Goal: Task Accomplishment & Management: Manage account settings

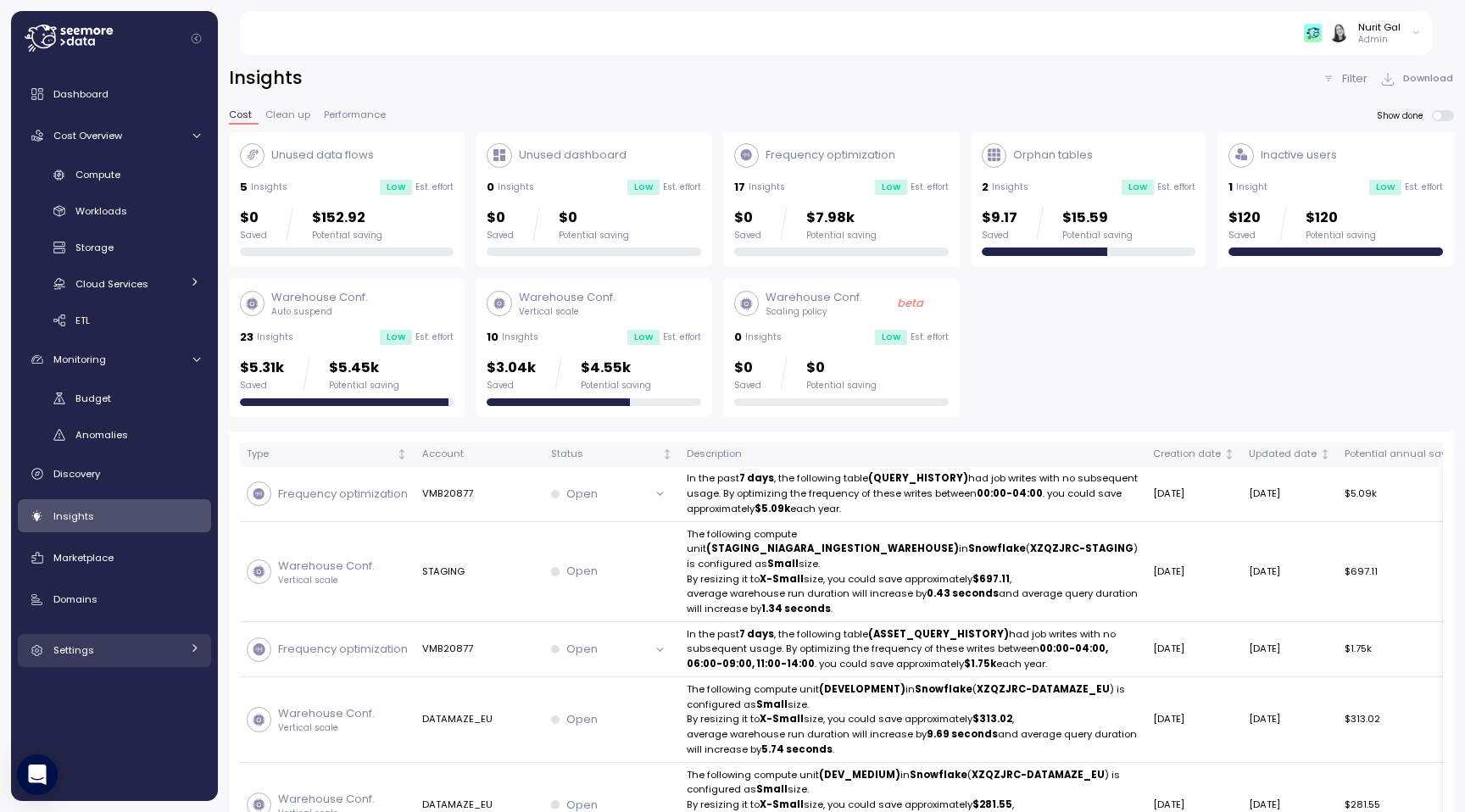
click at [71, 649] on span "Settings" at bounding box center [73, 651] width 41 height 14
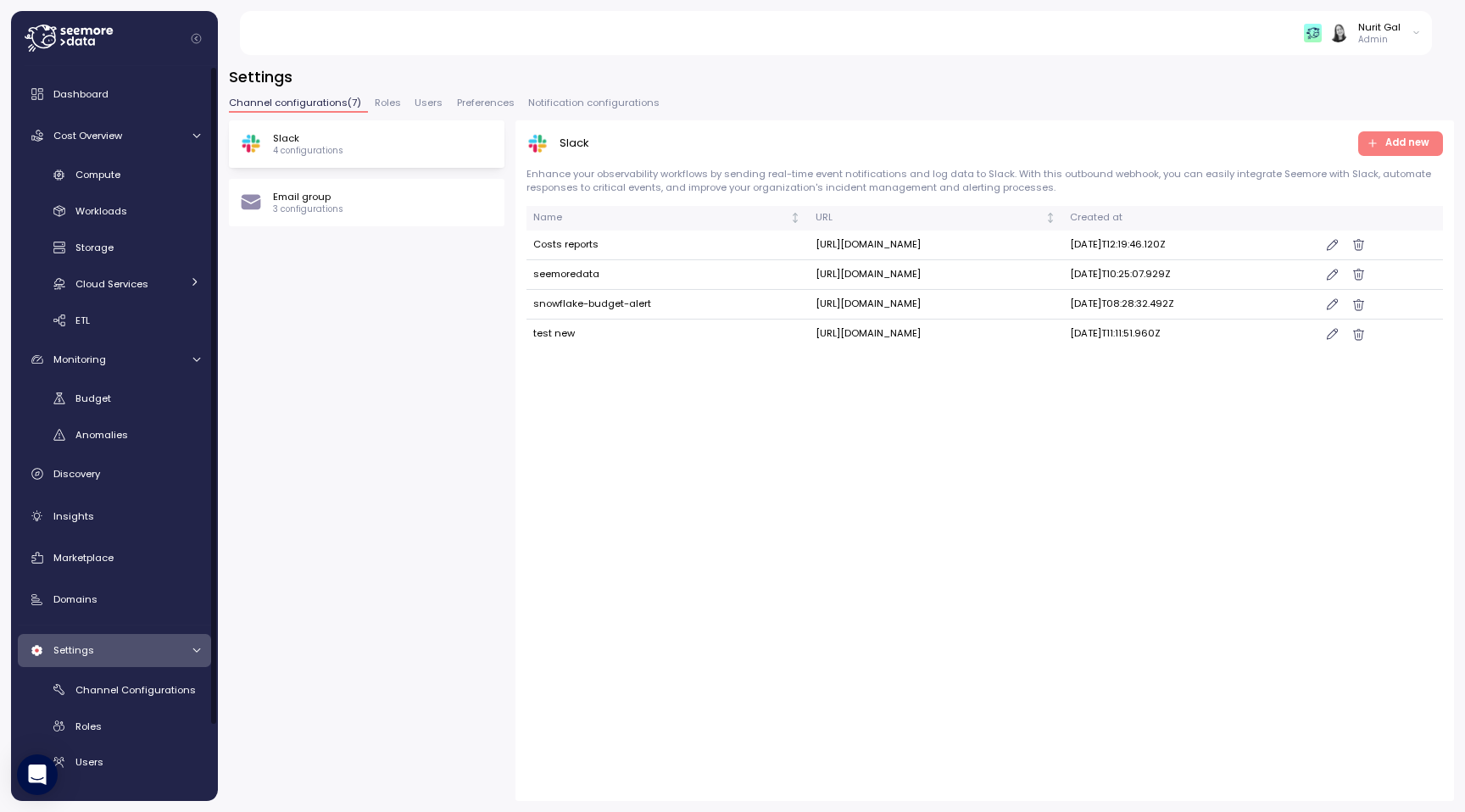
click at [381, 98] on span "Roles" at bounding box center [387, 102] width 27 height 9
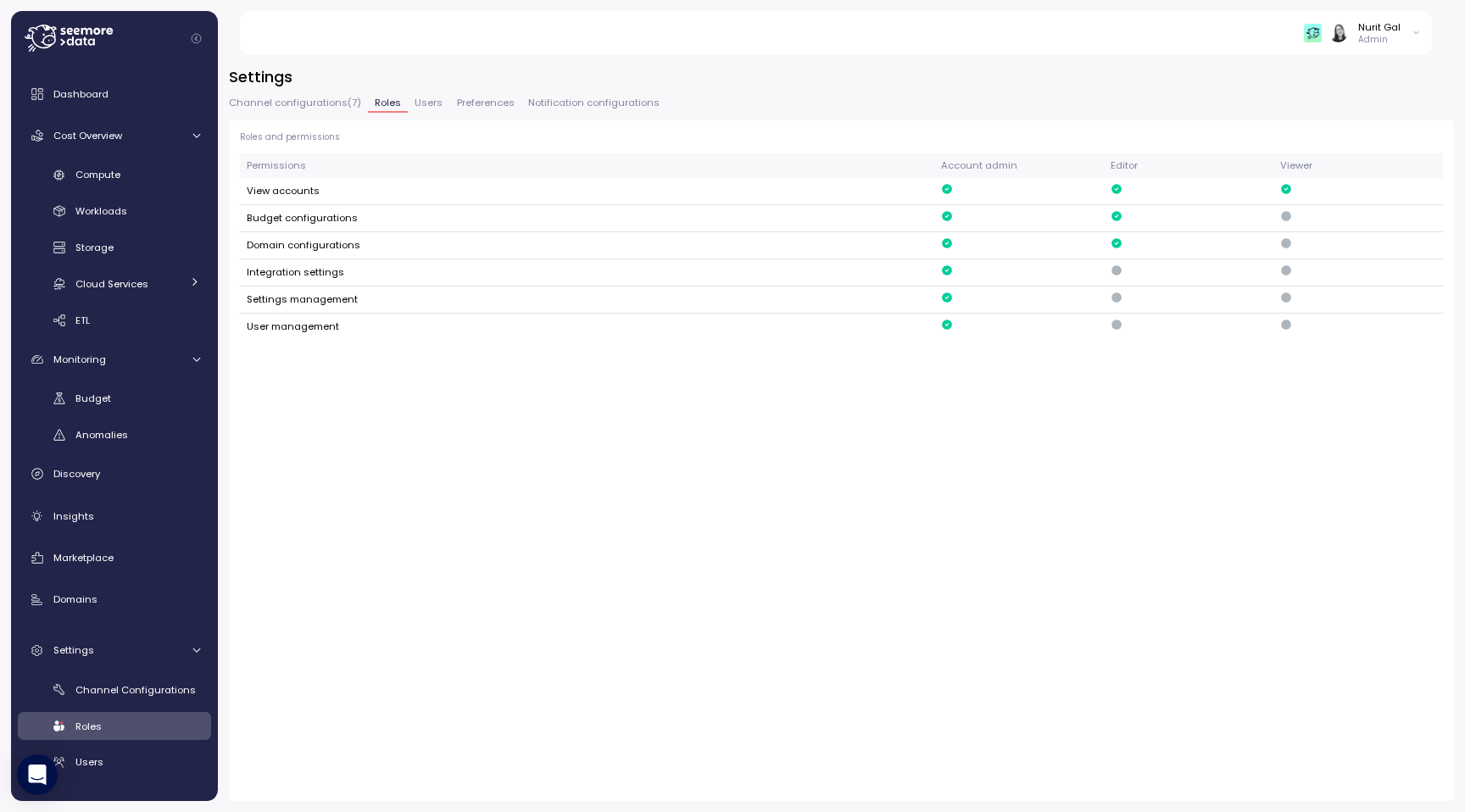
click at [417, 102] on span "Users" at bounding box center [428, 102] width 28 height 9
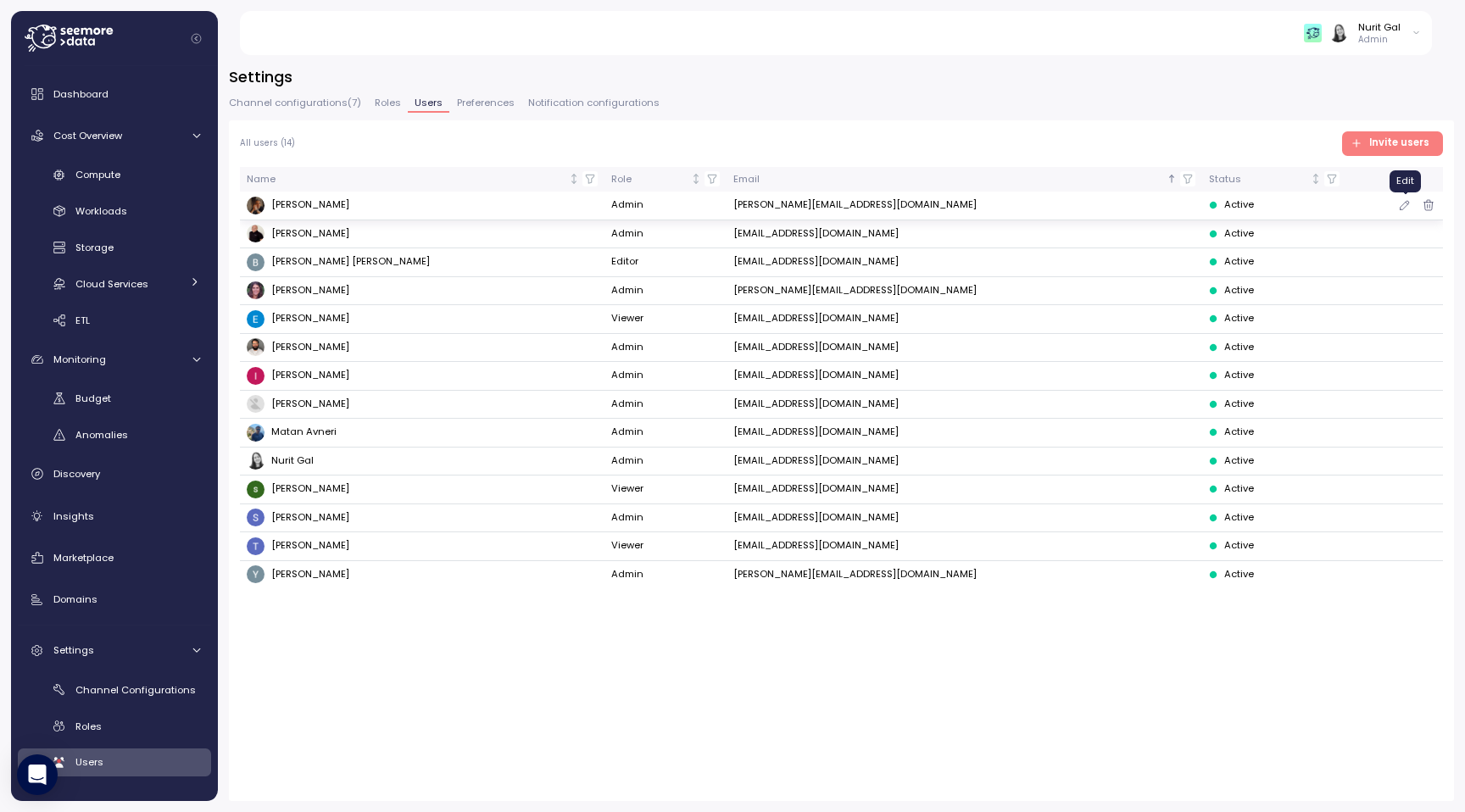
click at [1406, 206] on icon "button" at bounding box center [1405, 205] width 14 height 21
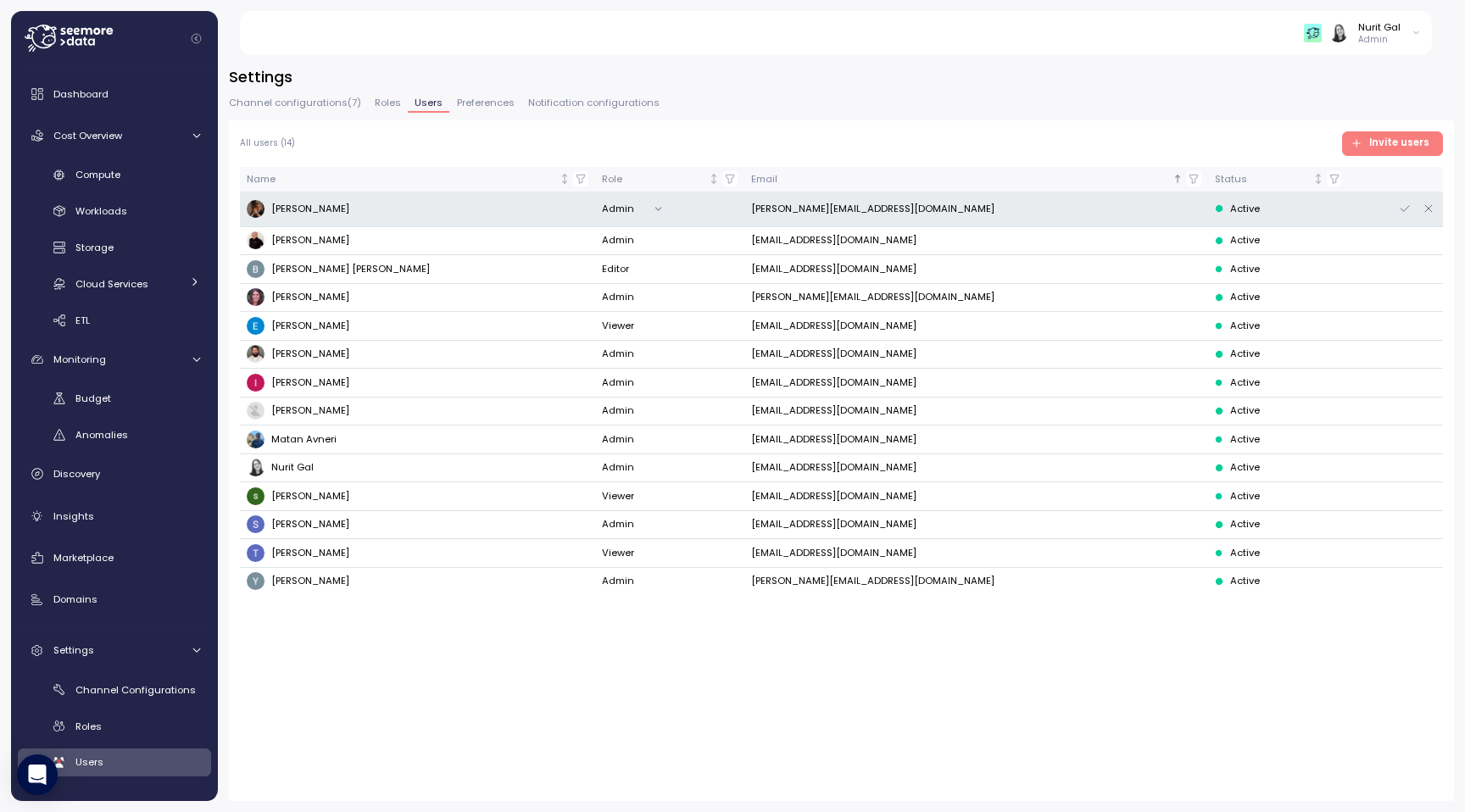
click at [1435, 210] on td at bounding box center [1396, 209] width 94 height 36
click at [1435, 210] on button "button" at bounding box center [1427, 208] width 15 height 15
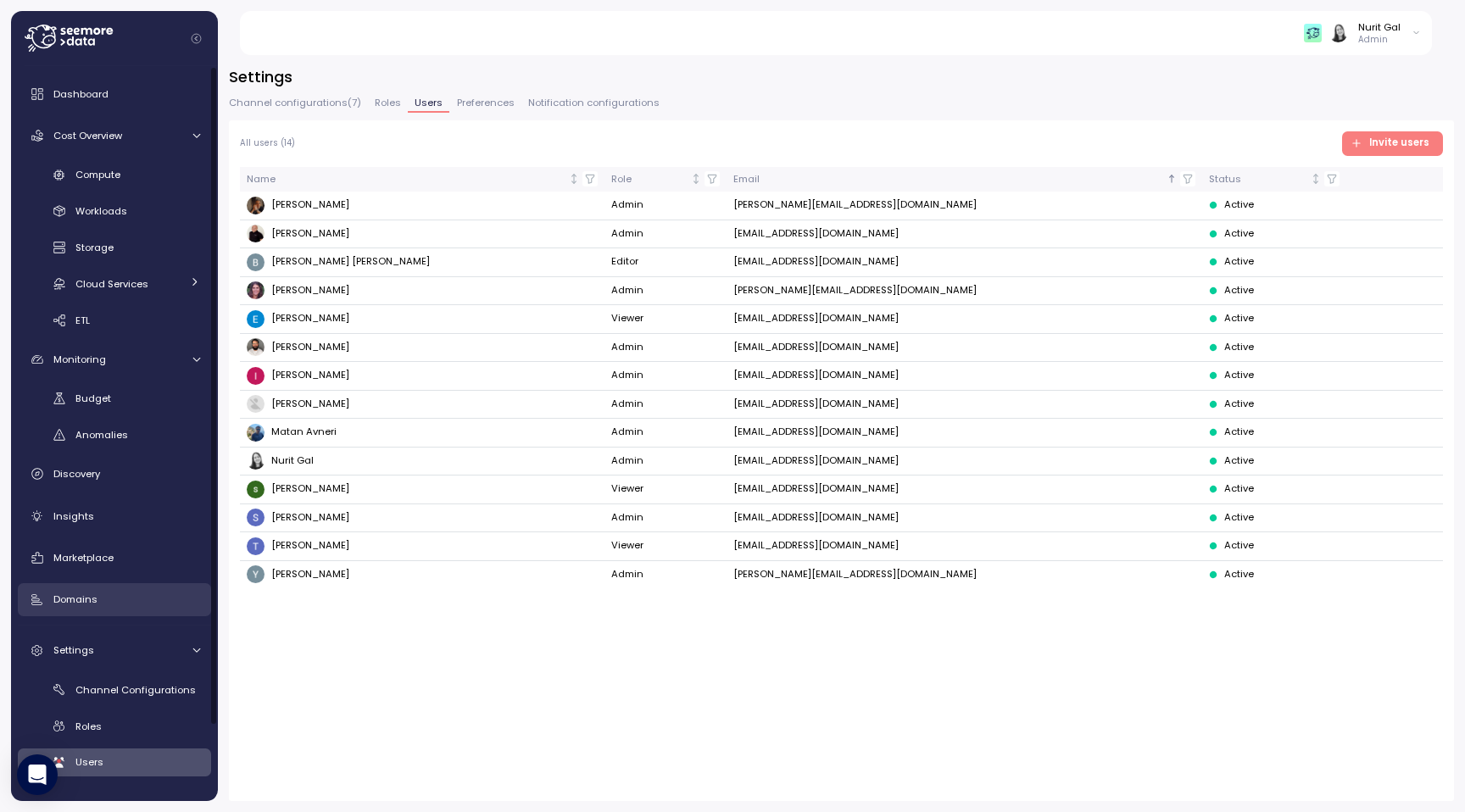
click at [89, 594] on span "Domains" at bounding box center [75, 599] width 45 height 14
